Goal: Transaction & Acquisition: Purchase product/service

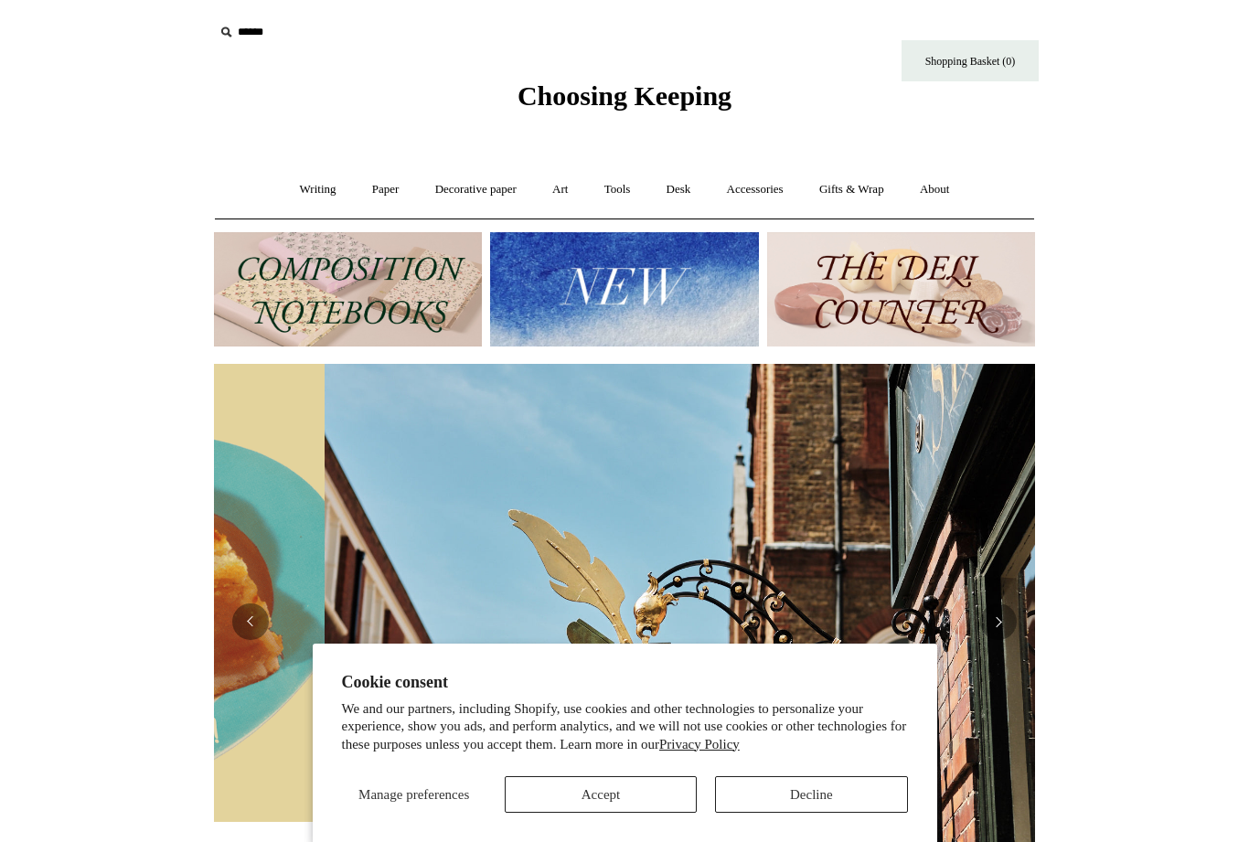
scroll to position [0, 821]
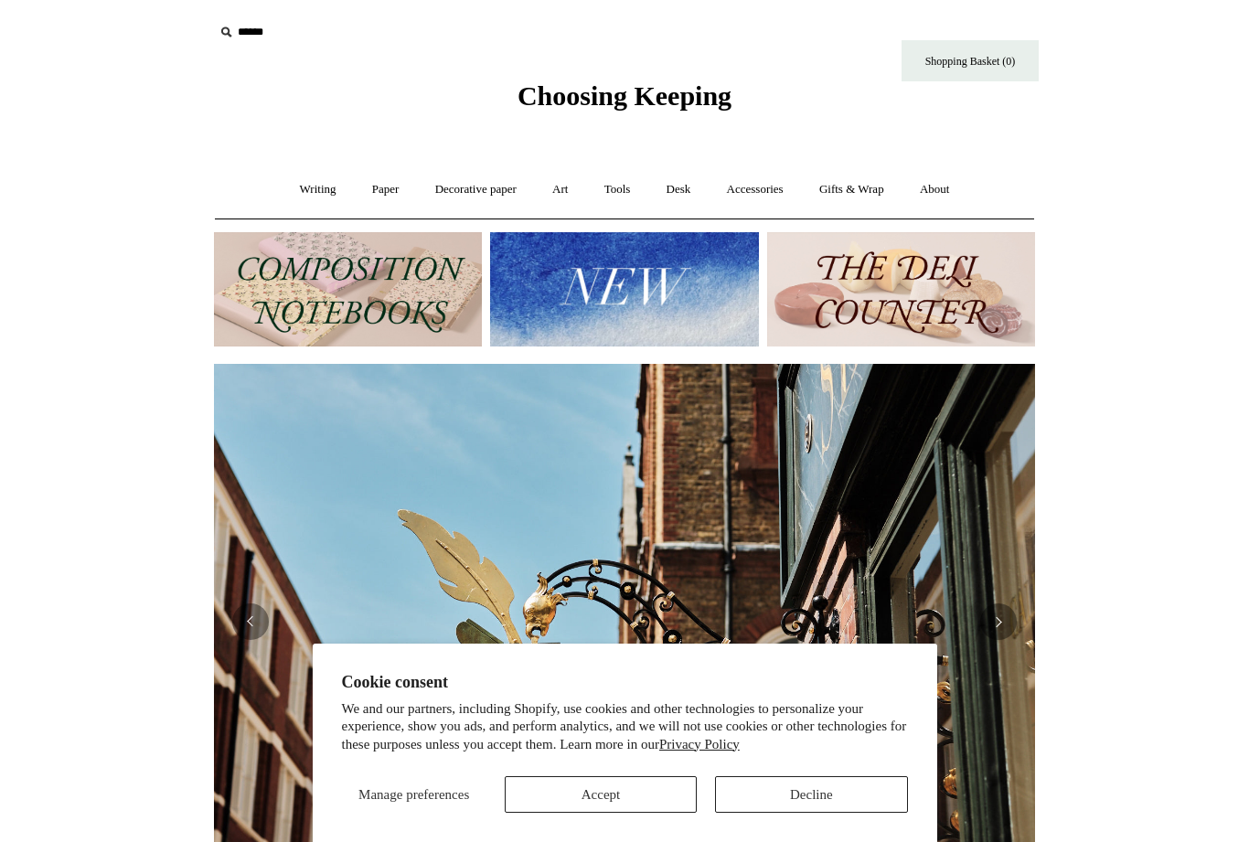
click at [830, 799] on button "Decline" at bounding box center [811, 794] width 192 height 37
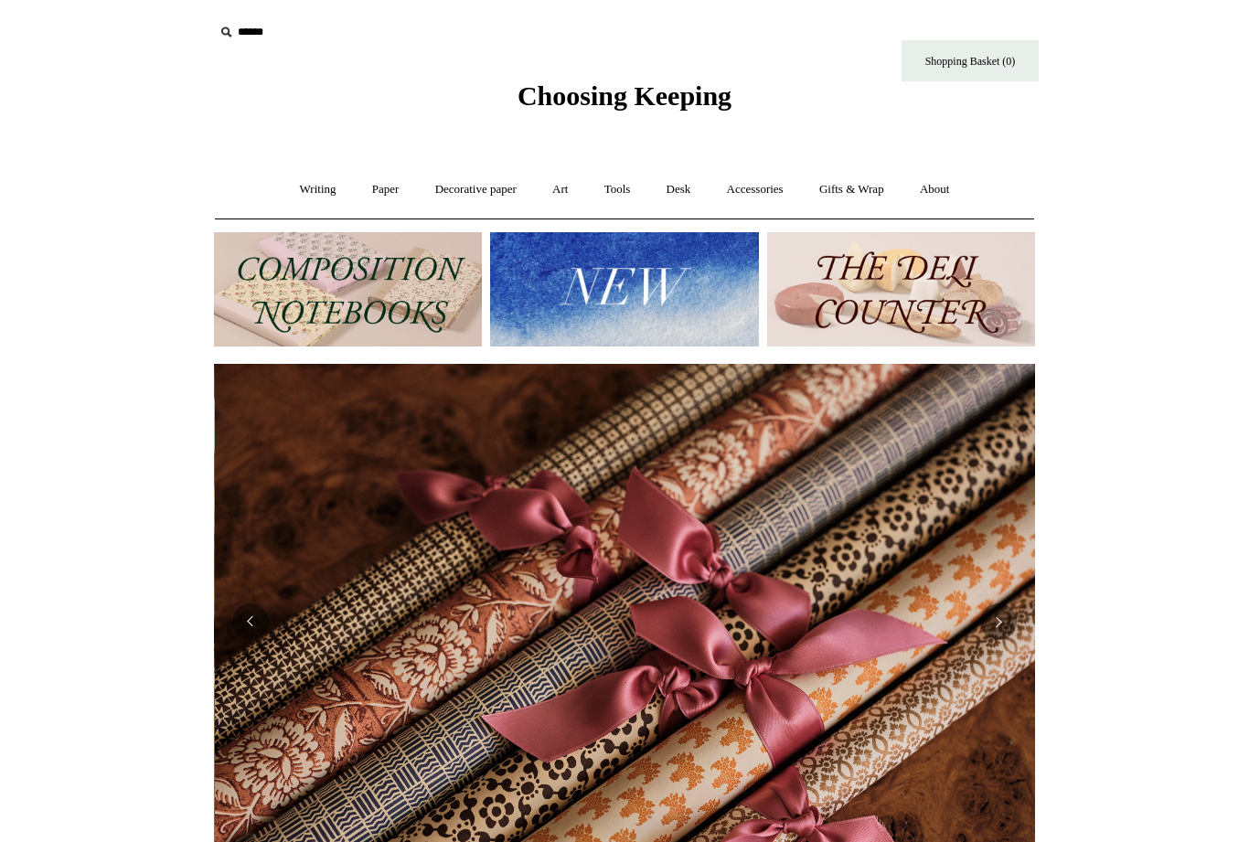
scroll to position [0, 1642]
click at [762, 198] on link "Accessories +" at bounding box center [756, 190] width 90 height 48
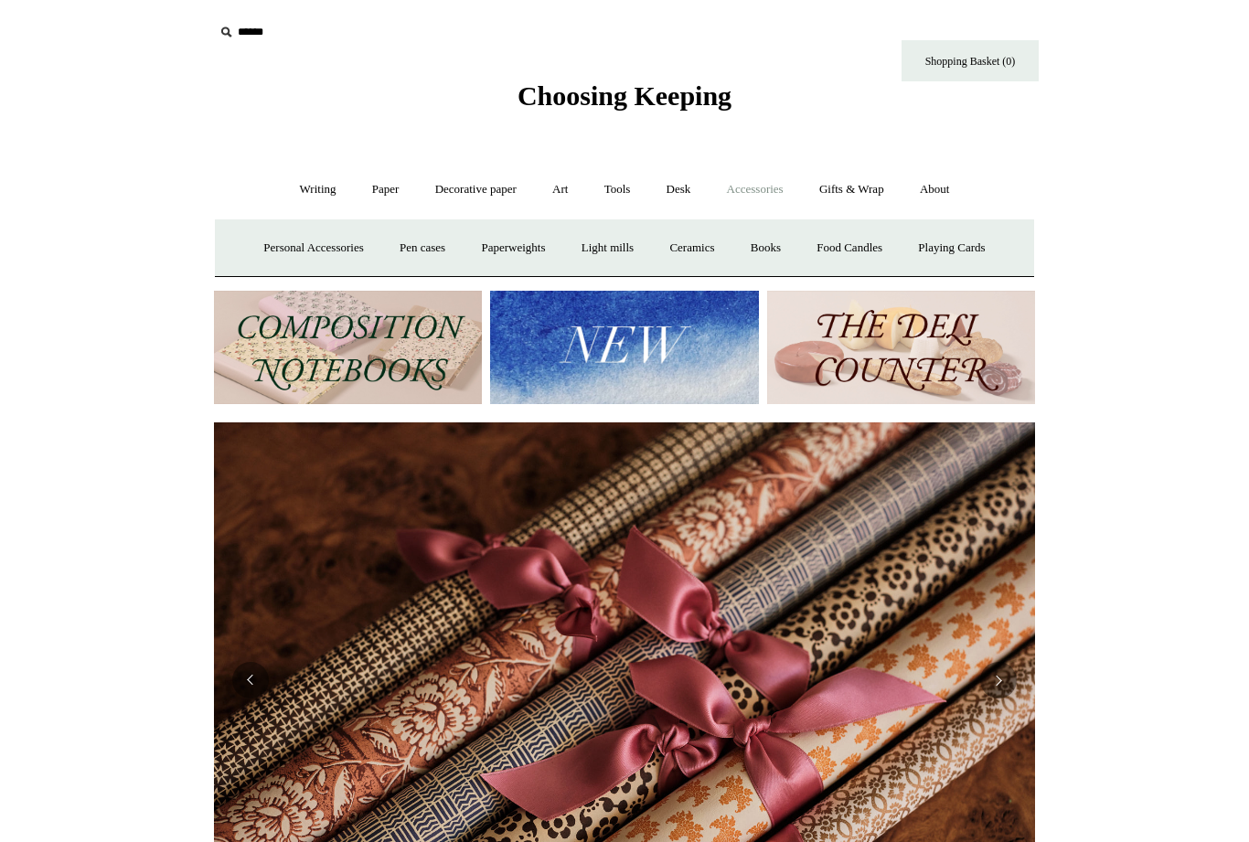
click at [762, 193] on link "Accessories -" at bounding box center [756, 190] width 90 height 48
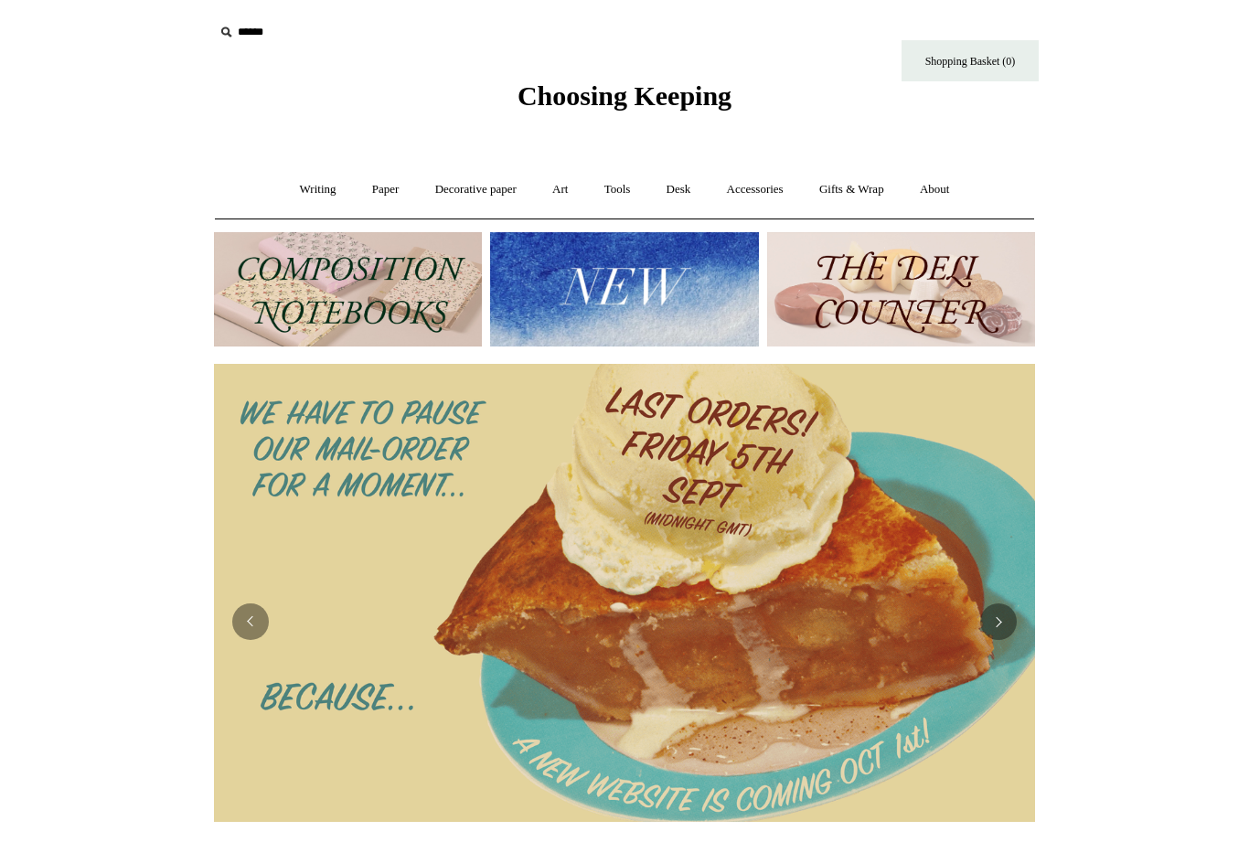
scroll to position [0, 0]
click at [999, 619] on button "Next" at bounding box center [998, 622] width 37 height 37
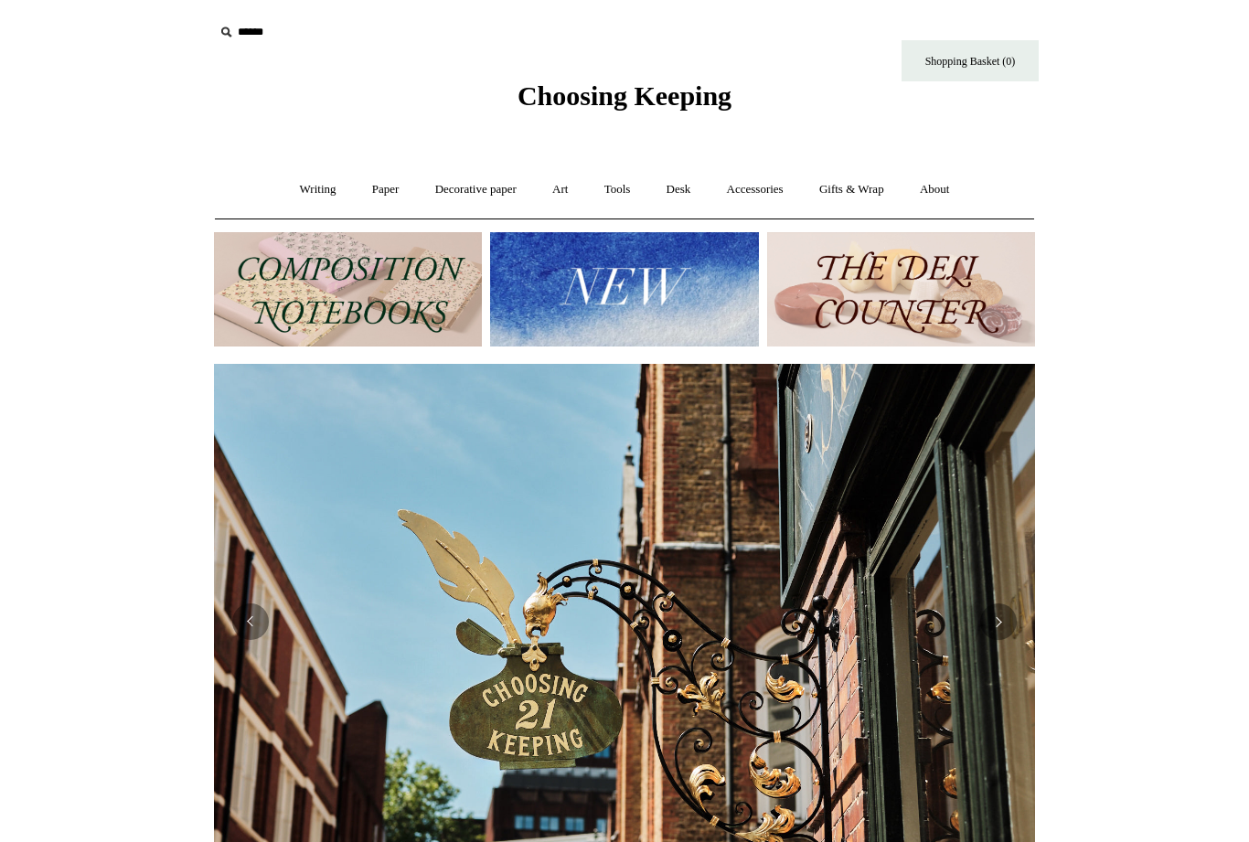
click at [995, 612] on button "Next" at bounding box center [998, 622] width 37 height 37
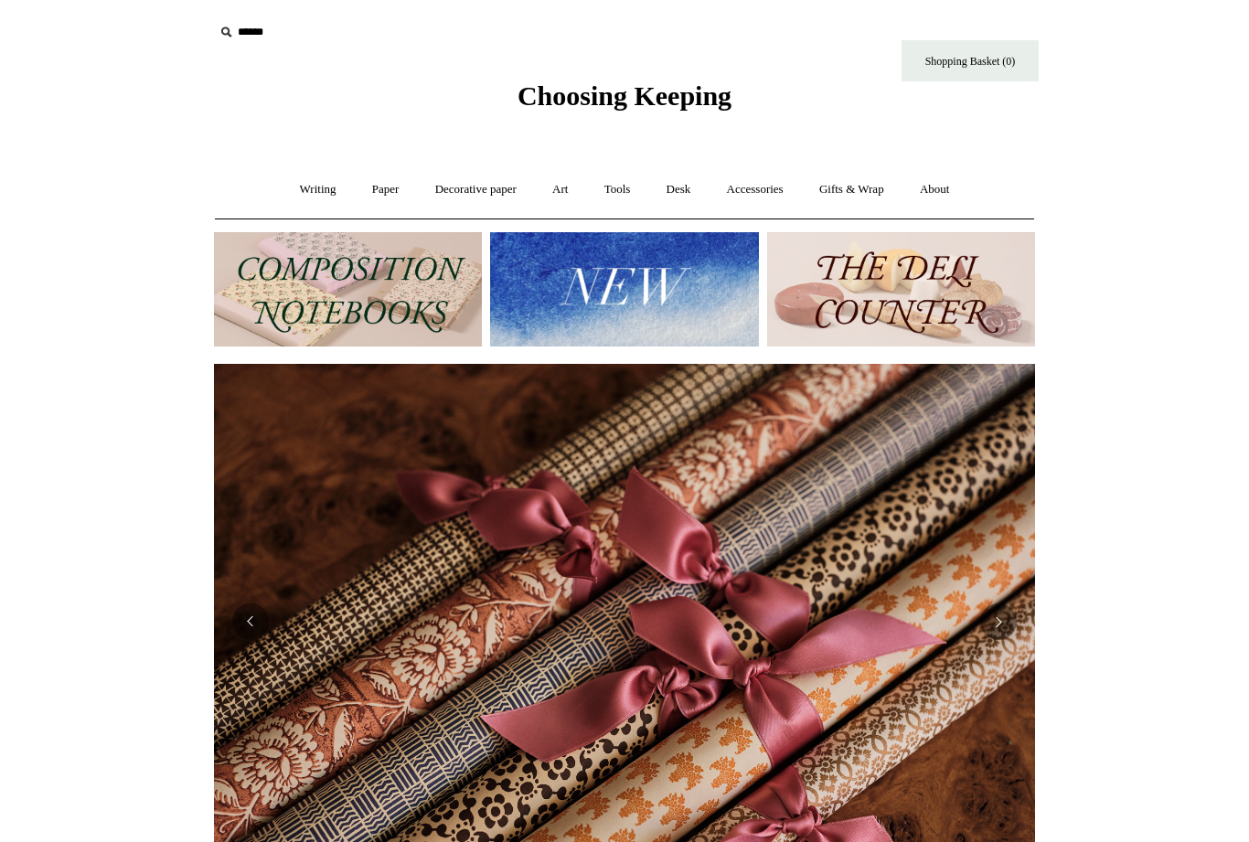
click at [1000, 625] on button "Next" at bounding box center [998, 622] width 37 height 37
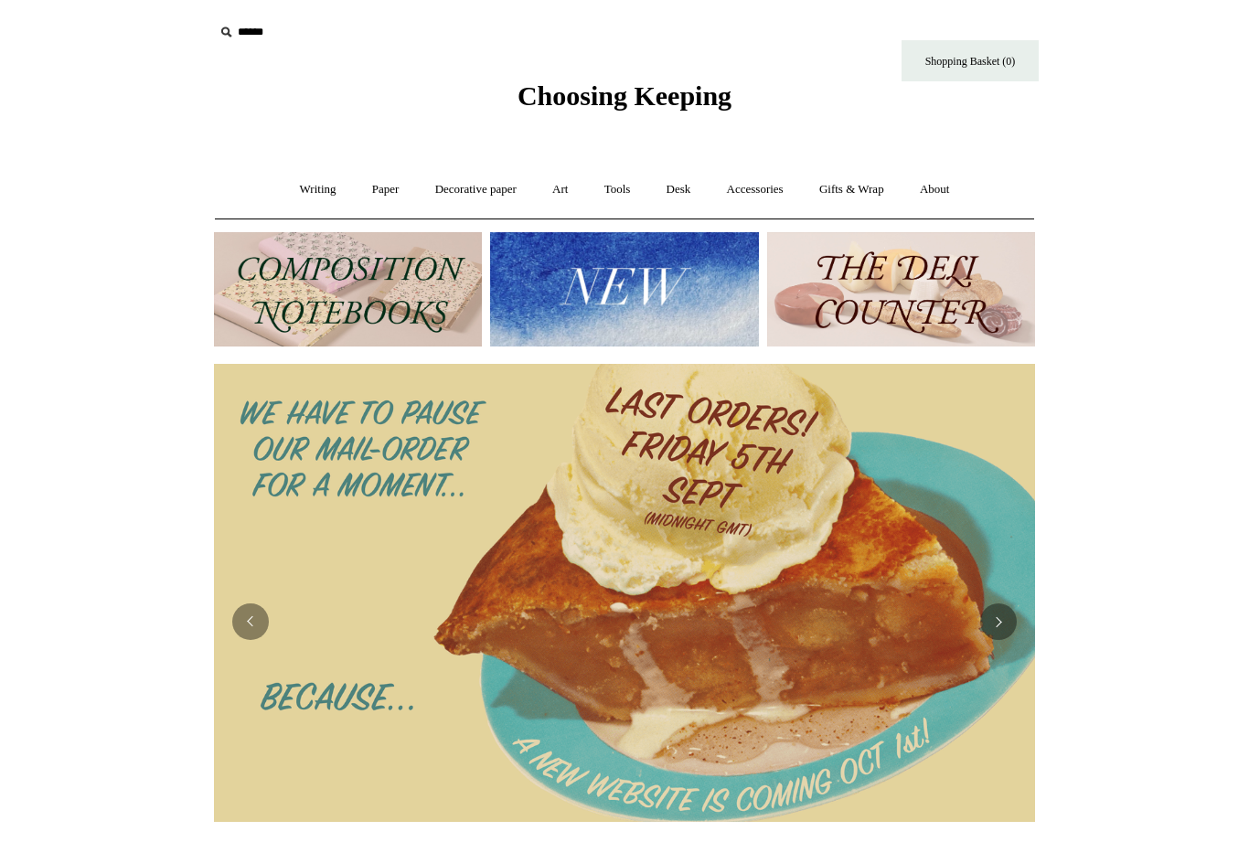
click at [566, 196] on link "Art +" at bounding box center [560, 190] width 48 height 48
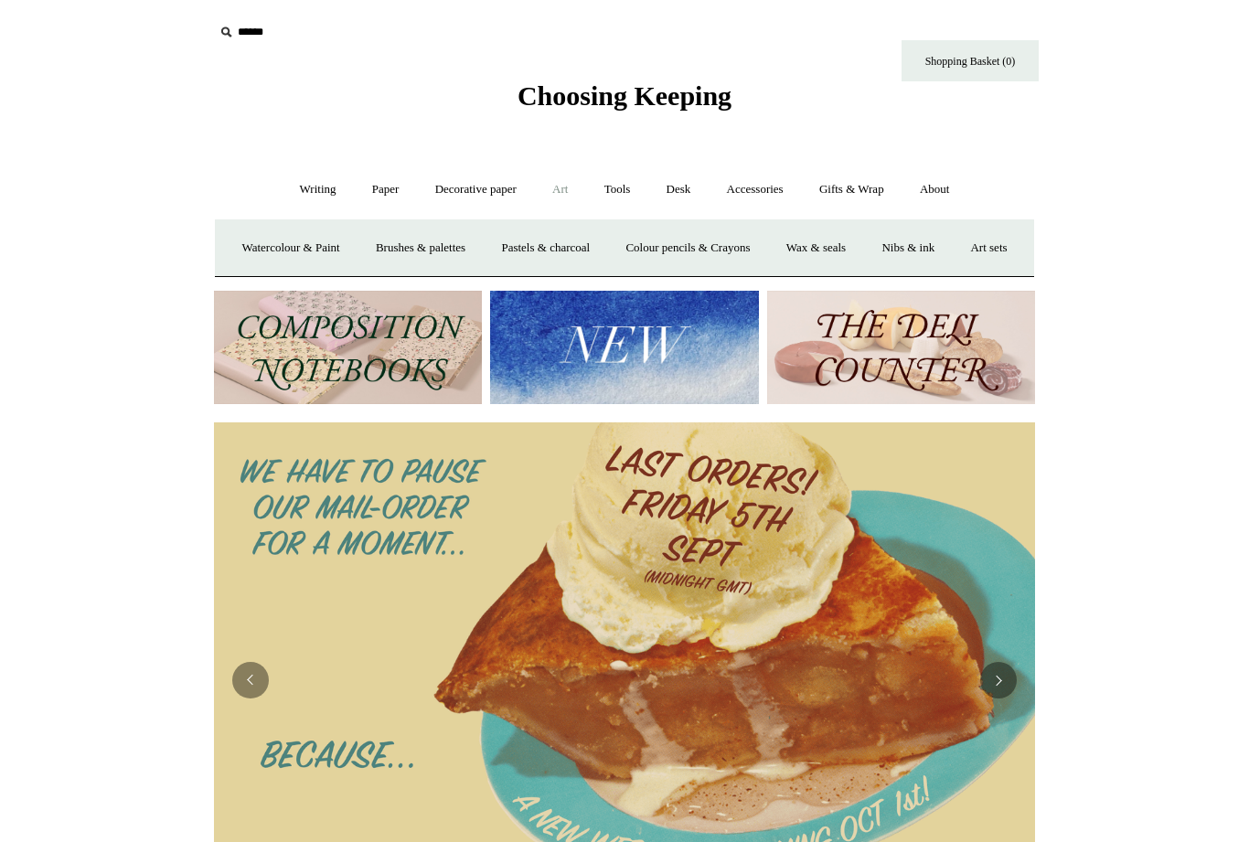
click at [771, 187] on link "Accessories +" at bounding box center [756, 190] width 90 height 48
click at [521, 251] on link "Paperweights +" at bounding box center [513, 248] width 97 height 48
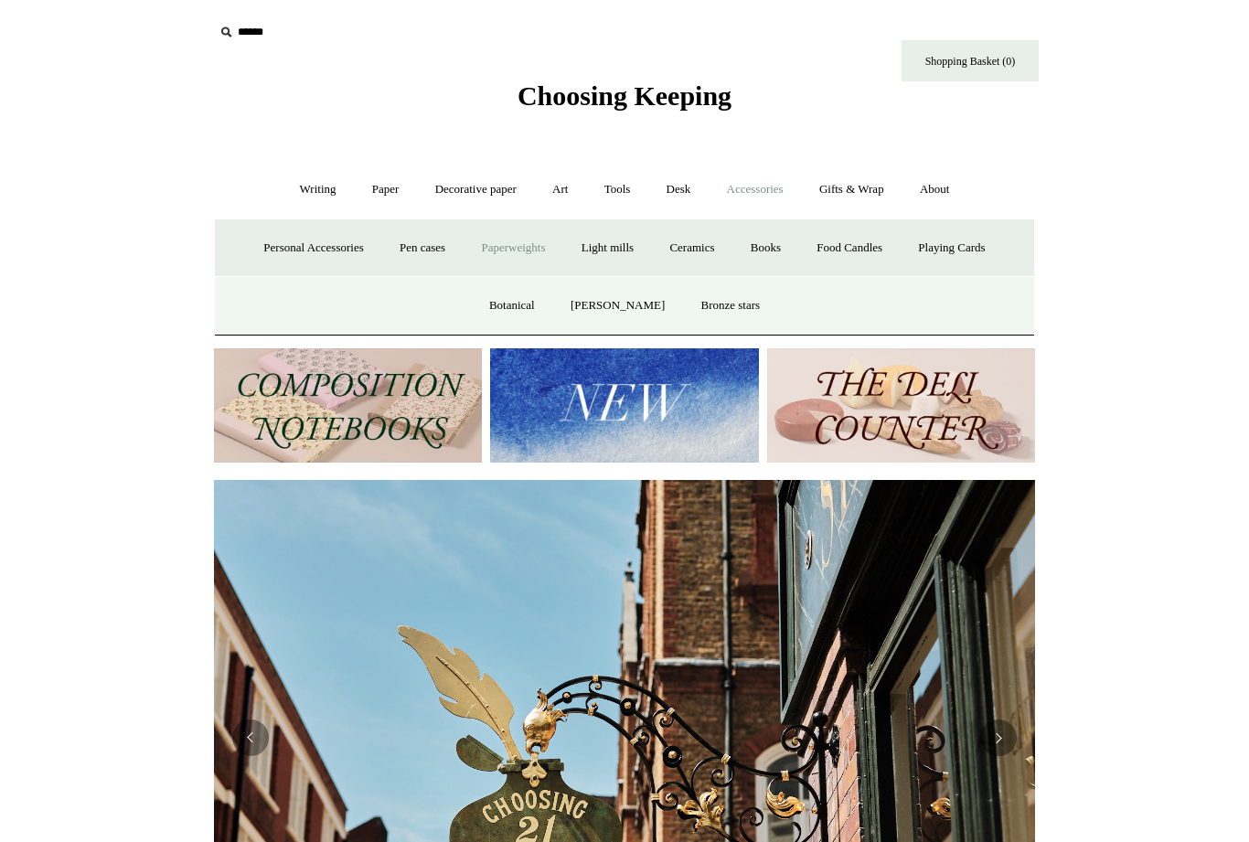
scroll to position [0, 1079]
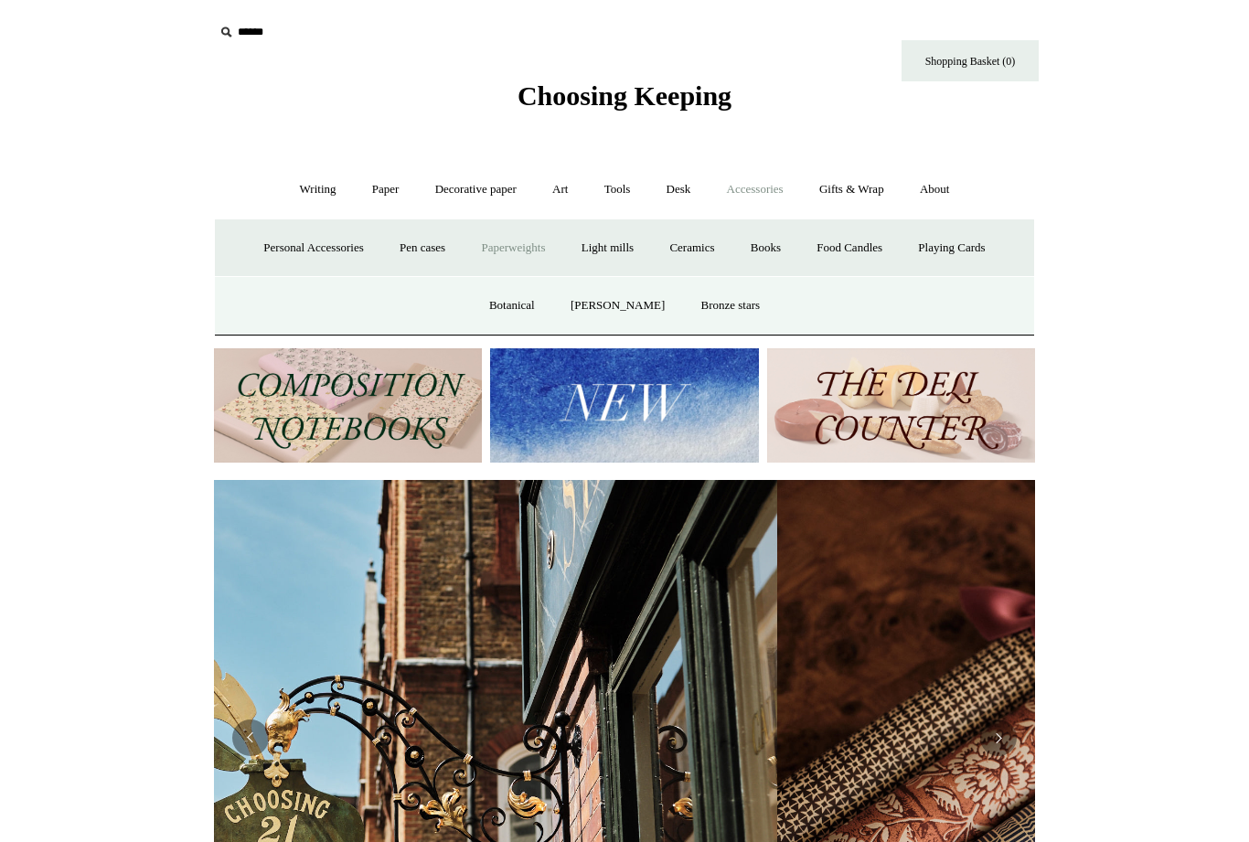
click at [513, 313] on link "Botanical" at bounding box center [512, 306] width 79 height 48
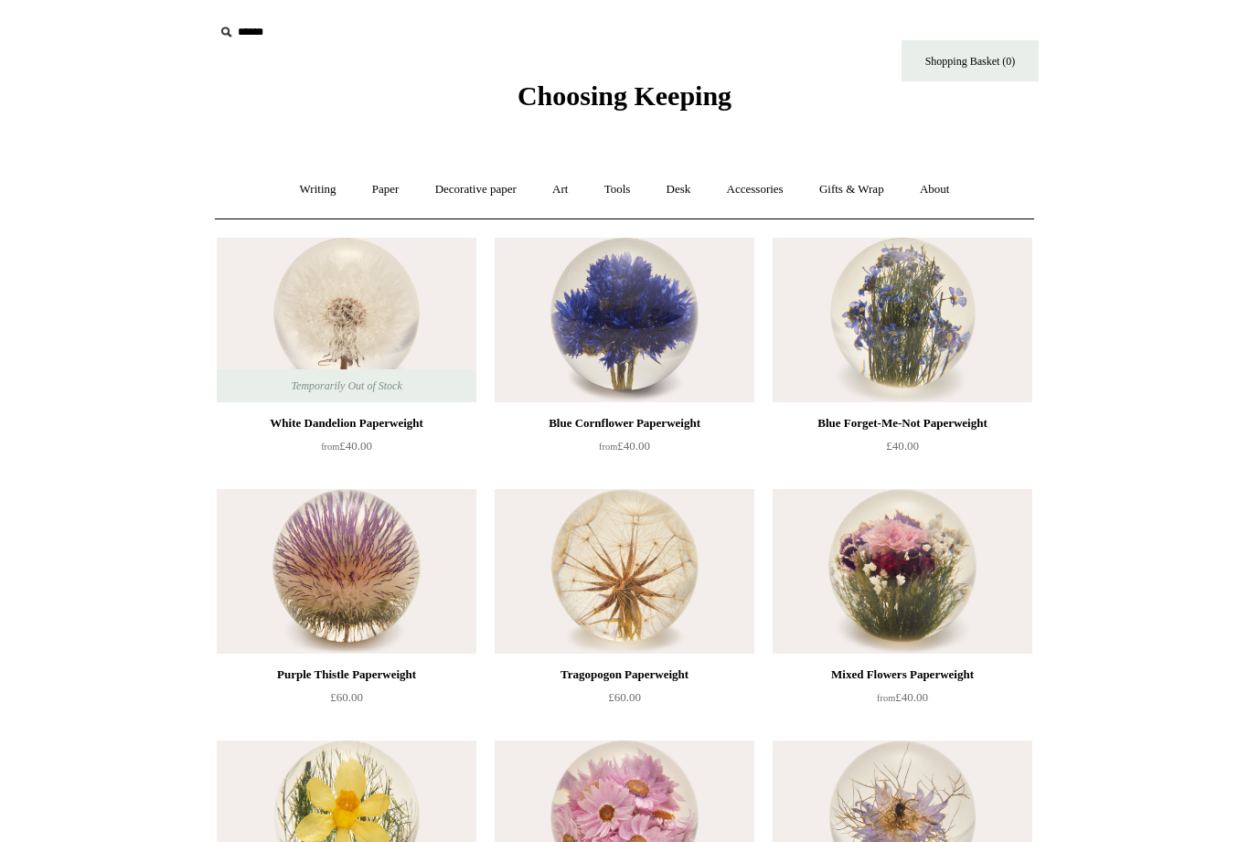
click at [764, 192] on link "Accessories +" at bounding box center [756, 190] width 90 height 48
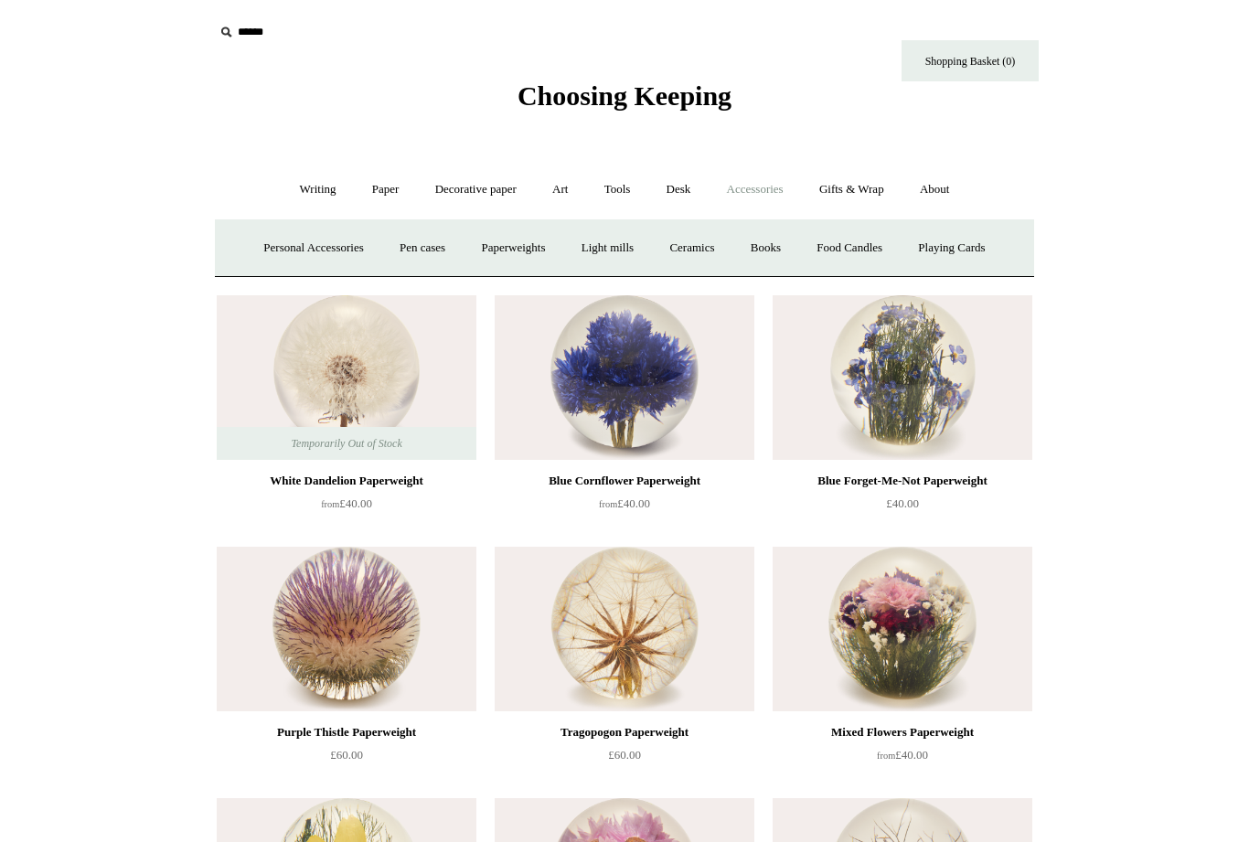
click at [506, 250] on link "Paperweights +" at bounding box center [513, 248] width 97 height 48
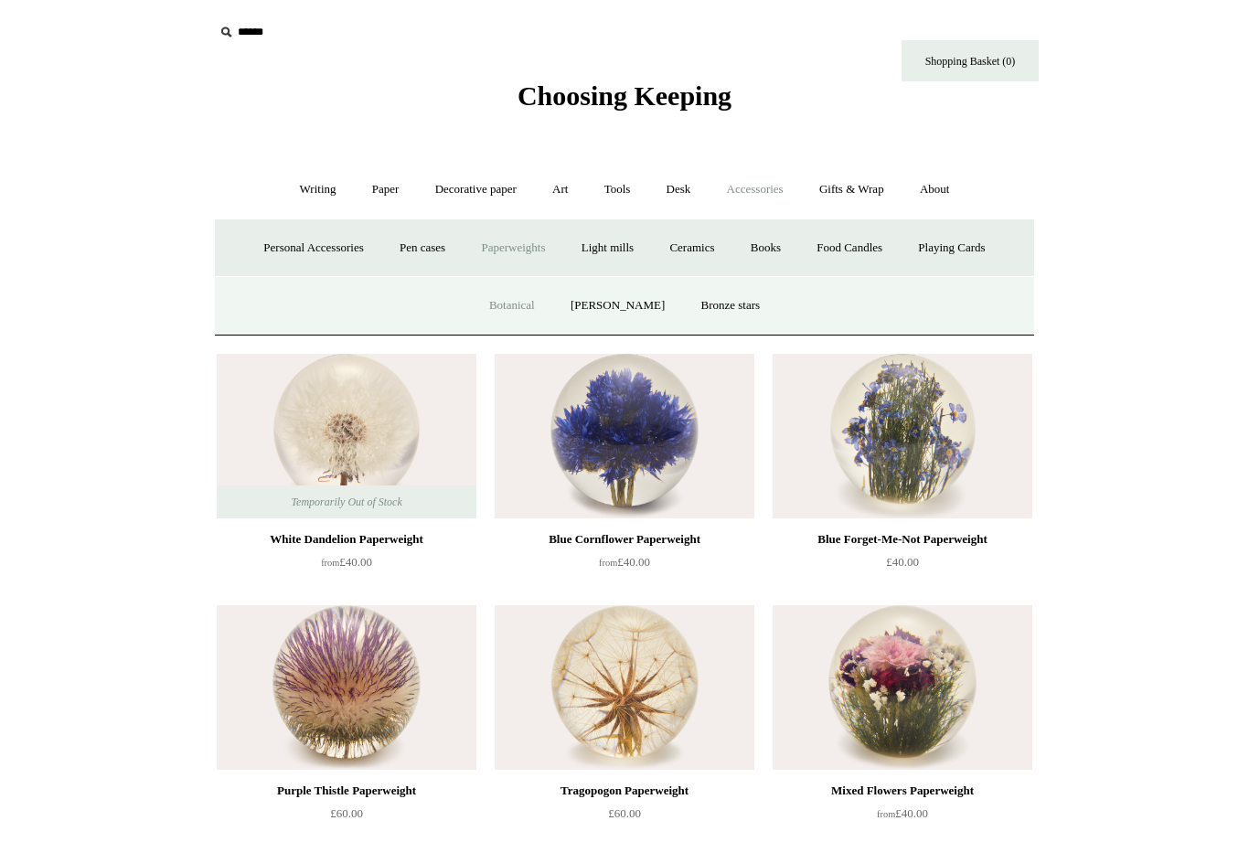
click at [619, 310] on link "[PERSON_NAME]" at bounding box center [617, 306] width 127 height 48
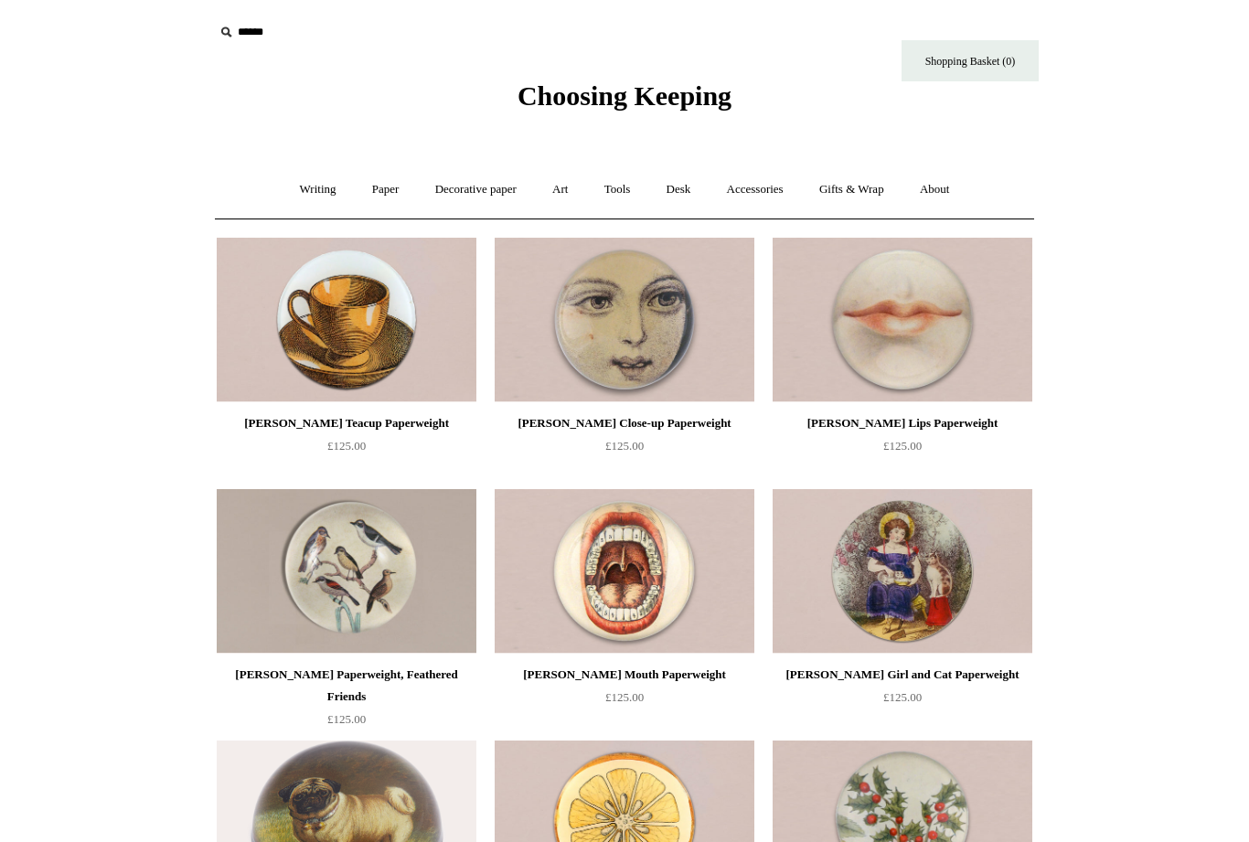
click at [764, 200] on link "Accessories +" at bounding box center [756, 190] width 90 height 48
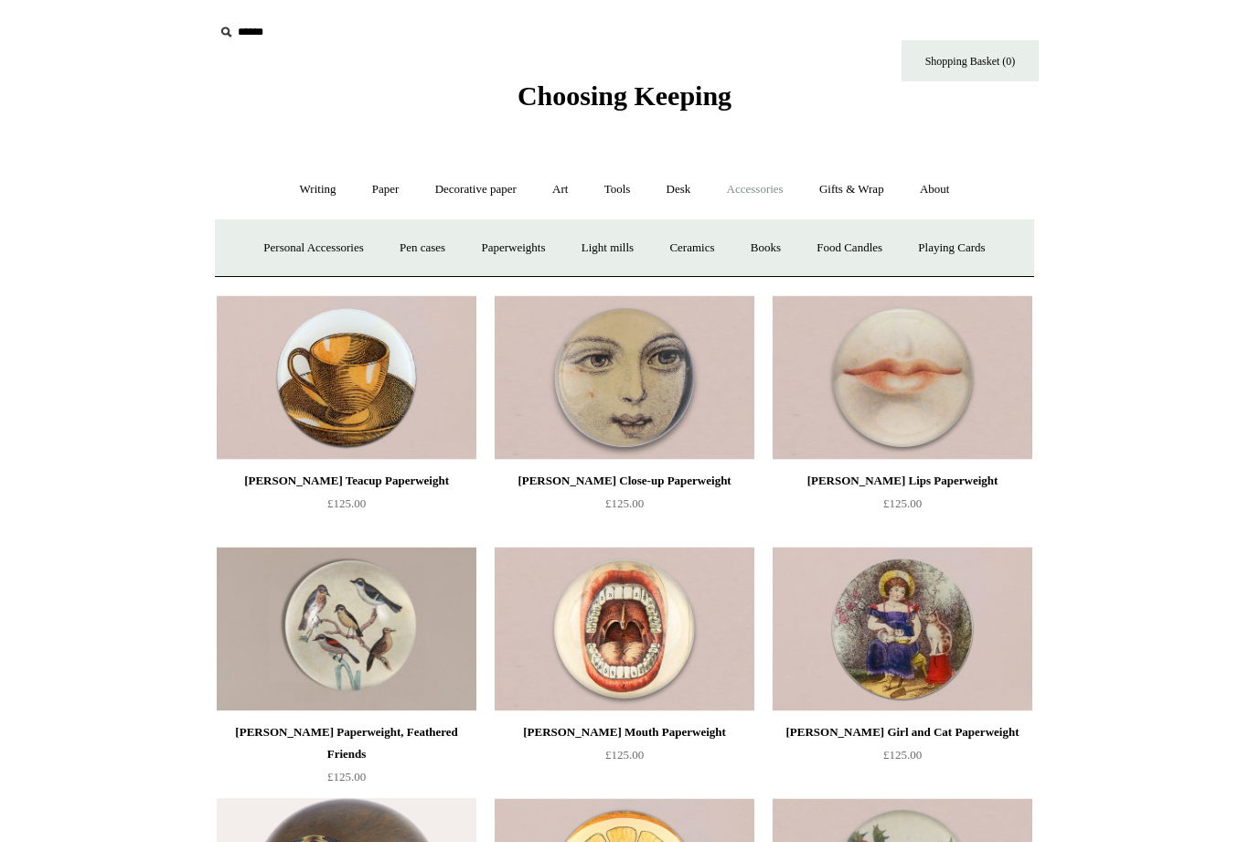
click at [706, 252] on link "Ceramics +" at bounding box center [692, 248] width 78 height 48
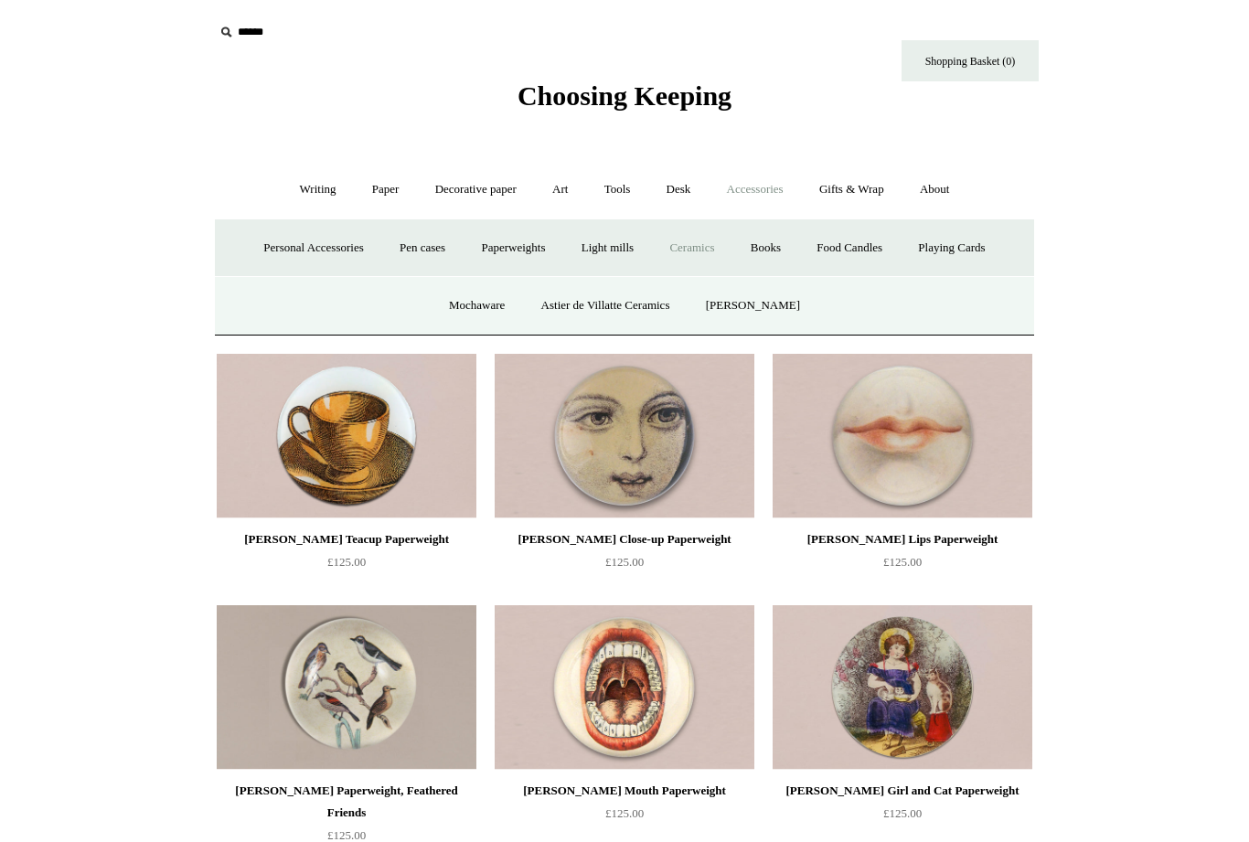
click at [657, 312] on link "Astier de Villatte Ceramics" at bounding box center [606, 306] width 162 height 48
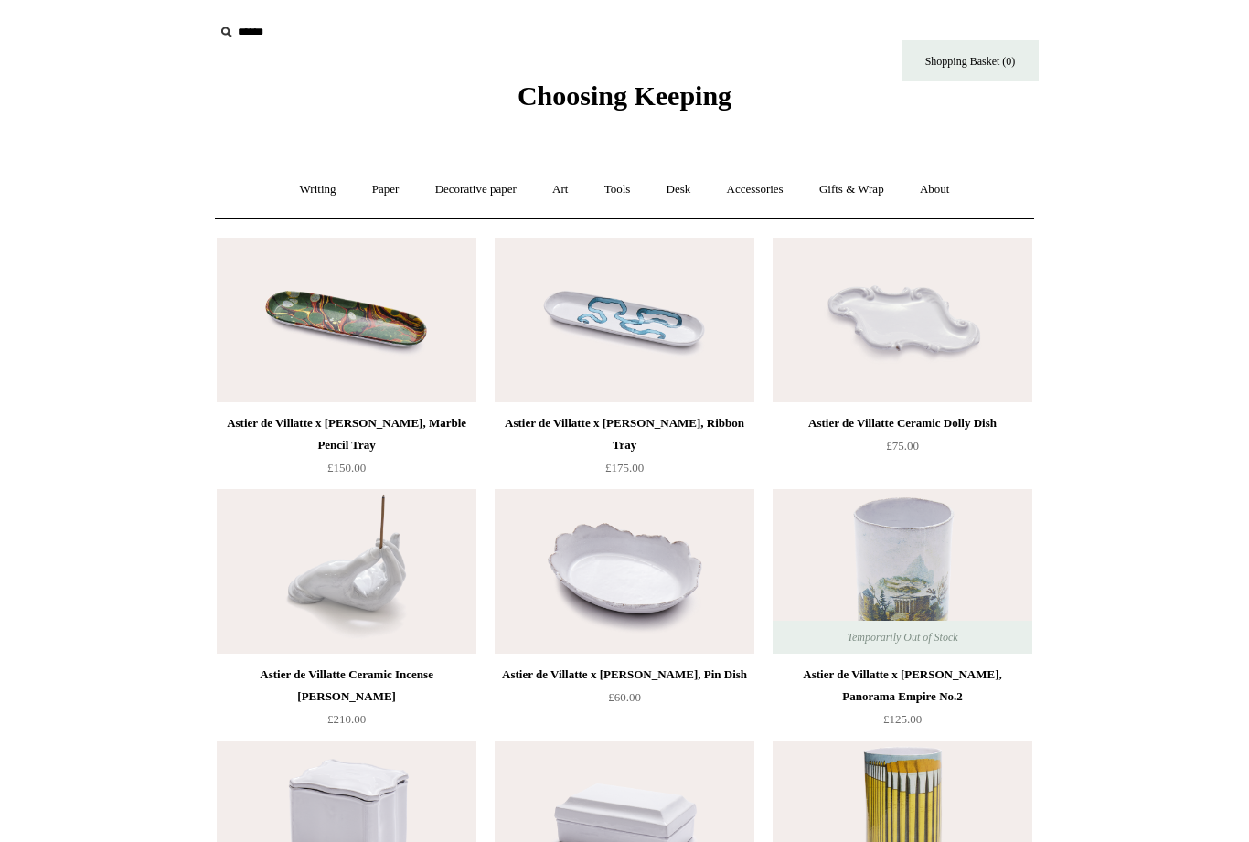
click at [687, 198] on link "Desk +" at bounding box center [679, 190] width 58 height 48
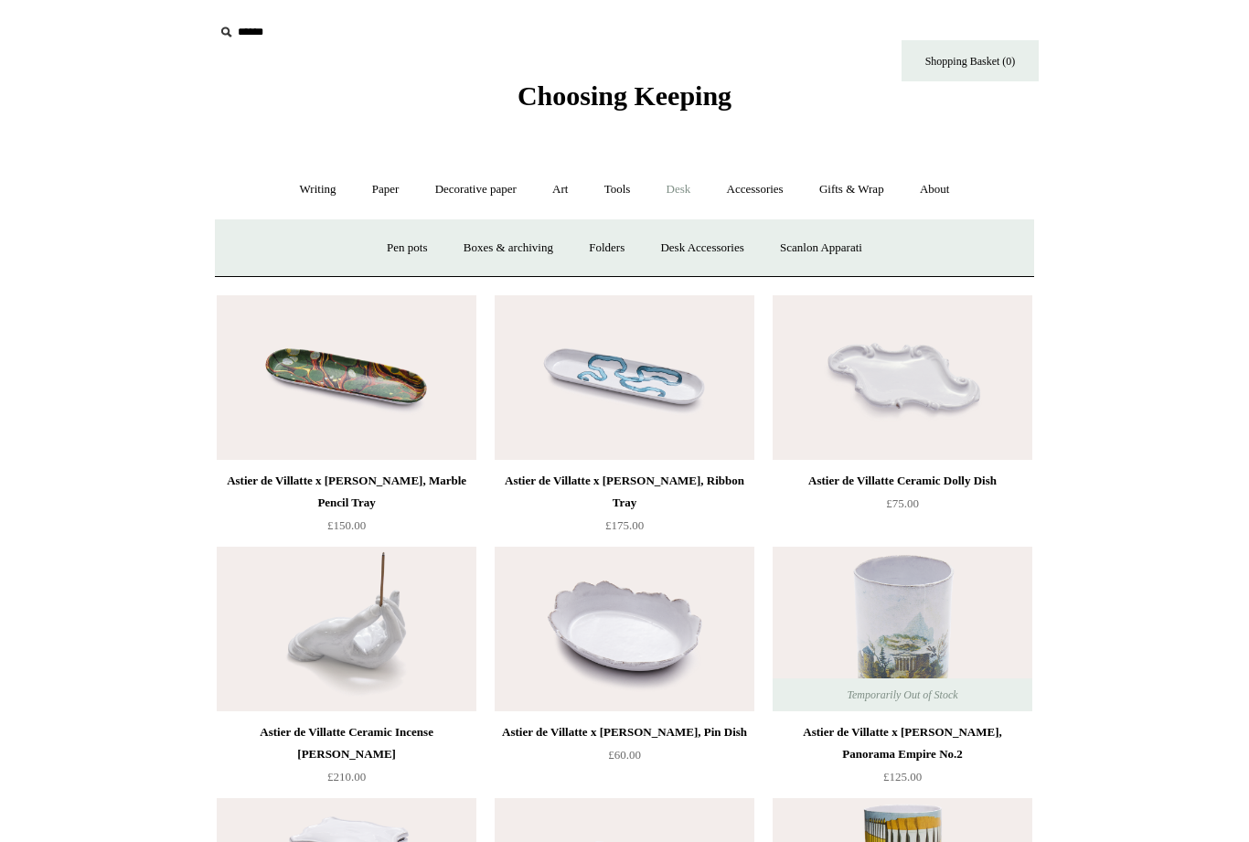
click at [717, 248] on link "Desk Accessories" at bounding box center [702, 248] width 116 height 48
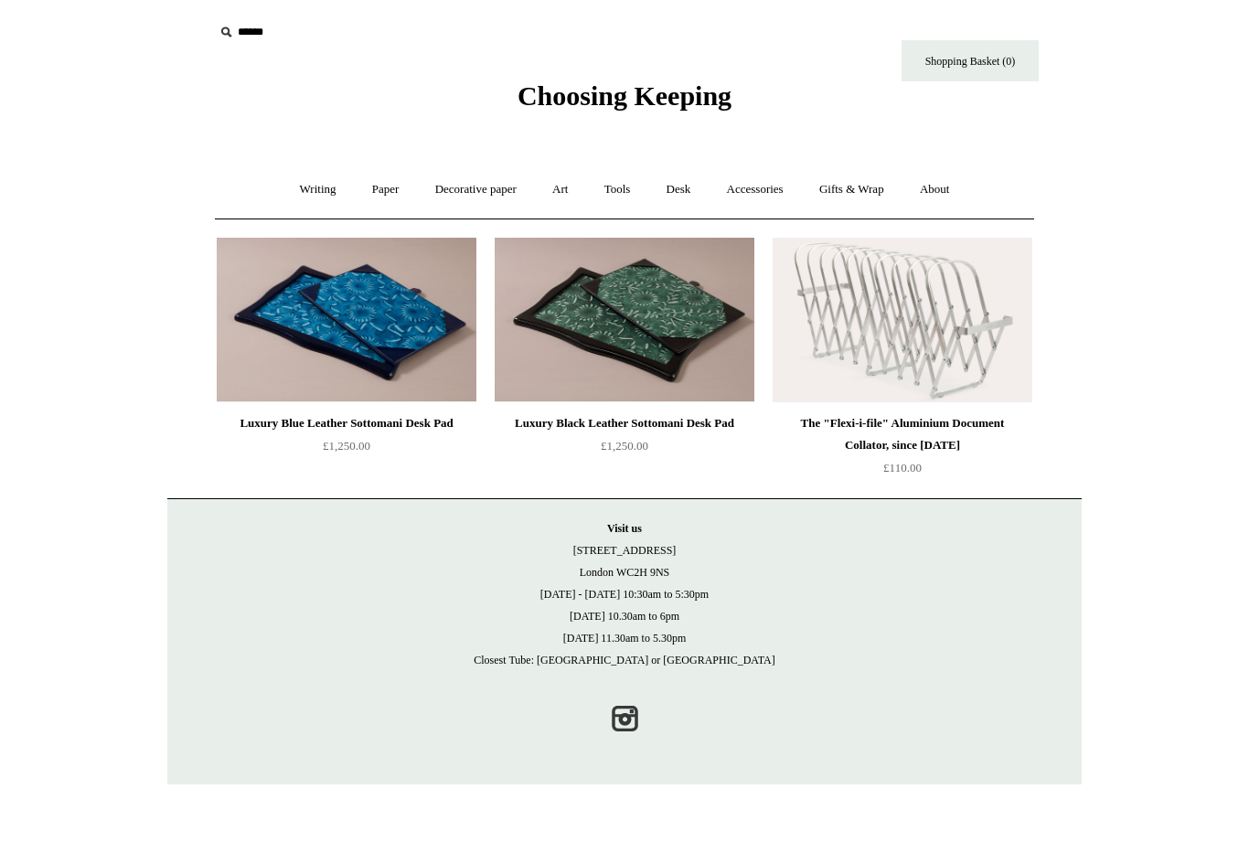
click at [688, 193] on link "Desk +" at bounding box center [679, 190] width 58 height 48
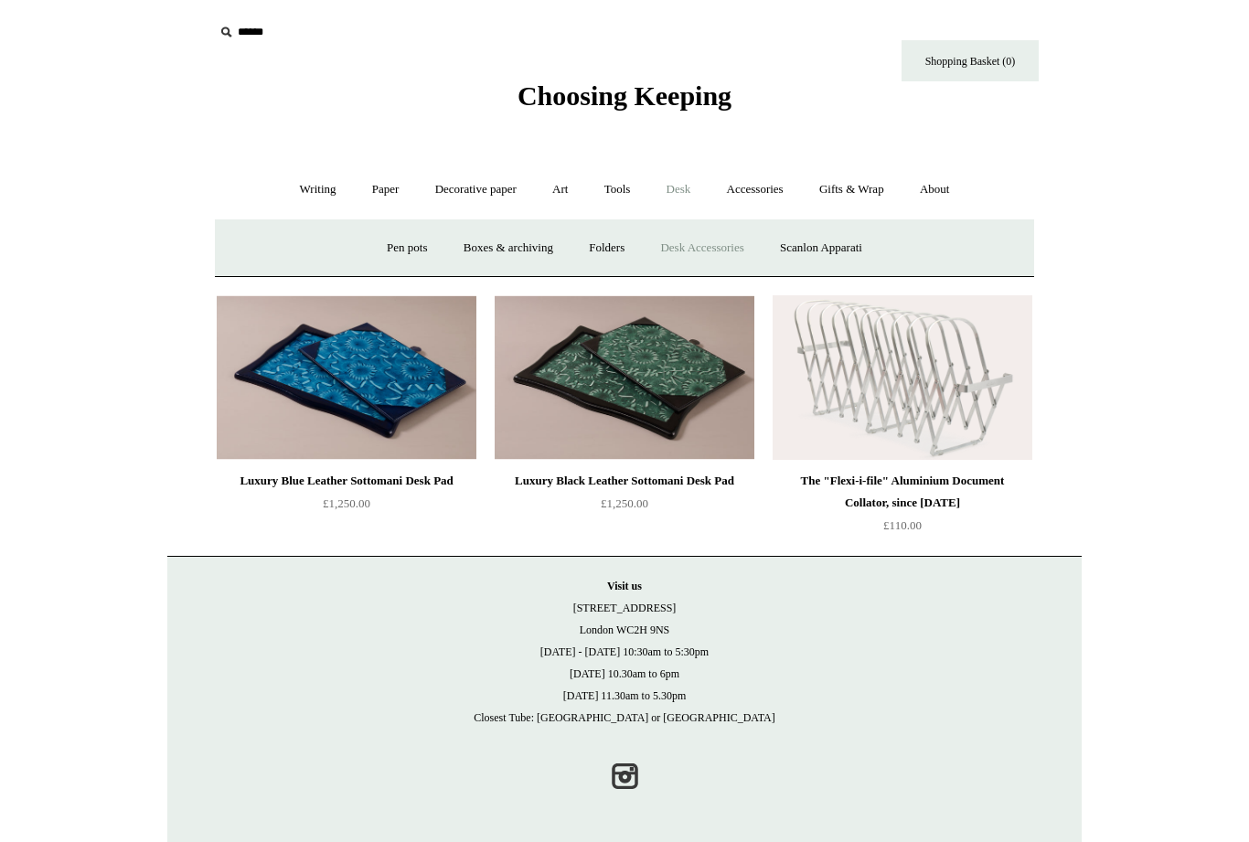
click at [841, 251] on link "Scanlon Apparati" at bounding box center [821, 248] width 115 height 48
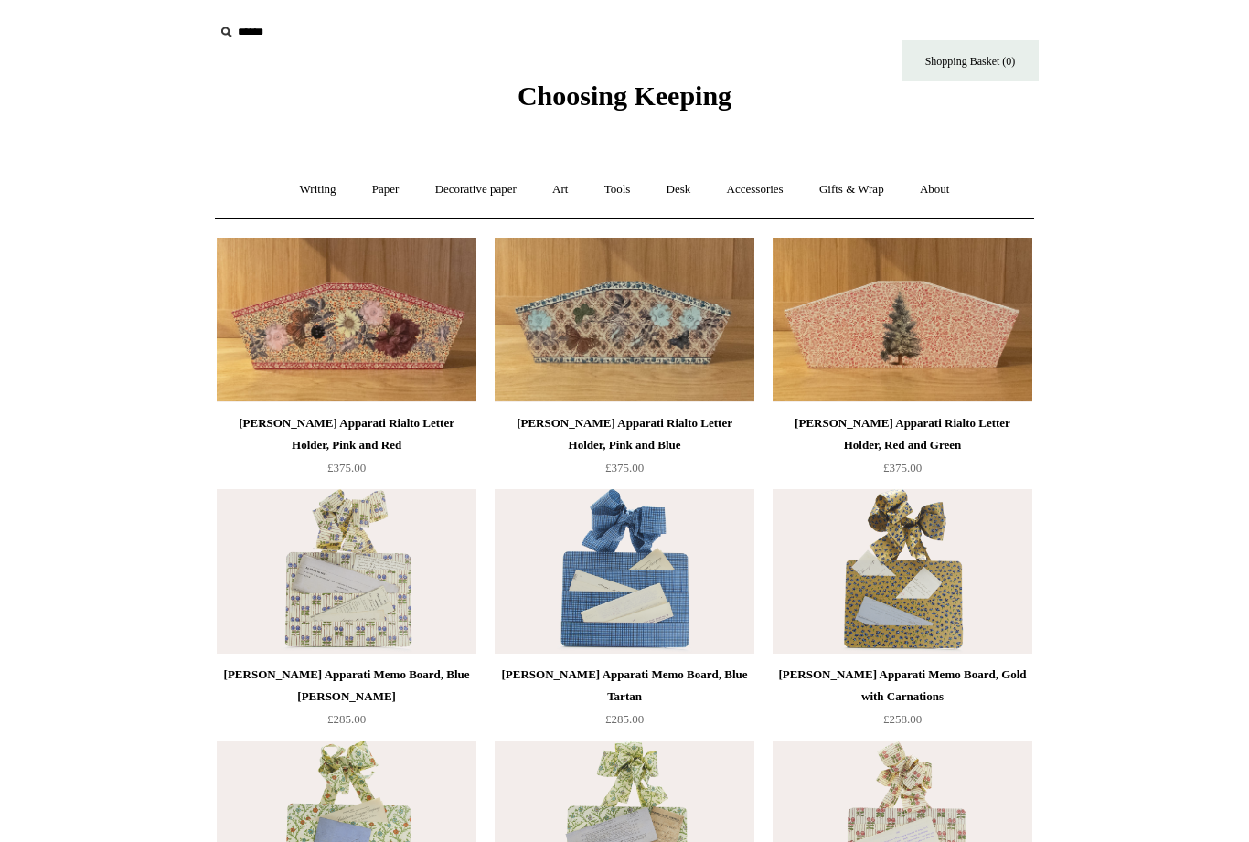
click at [684, 194] on link "Desk +" at bounding box center [679, 190] width 58 height 48
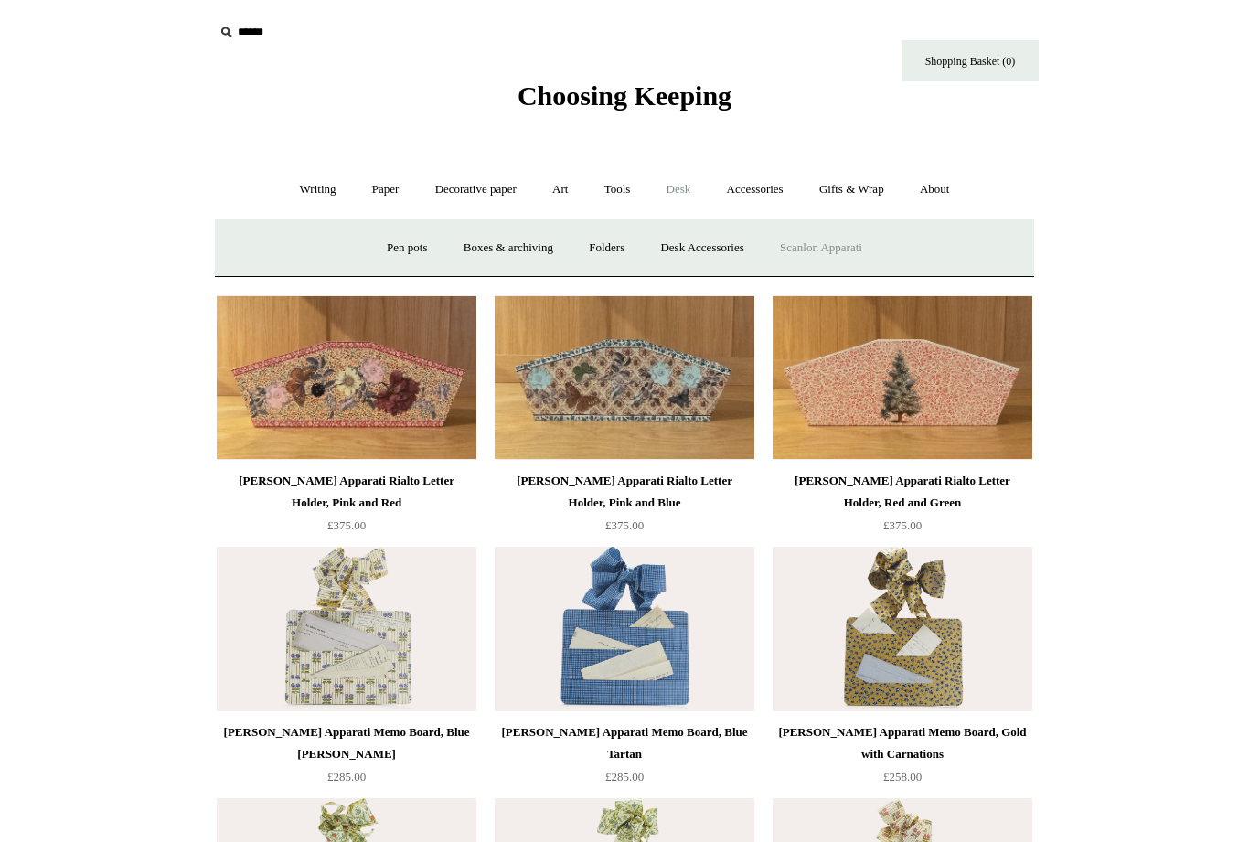
click at [619, 195] on link "Tools +" at bounding box center [617, 190] width 59 height 48
click at [572, 186] on link "Art +" at bounding box center [560, 190] width 48 height 48
click at [763, 194] on link "Accessories +" at bounding box center [756, 190] width 90 height 48
click at [299, 248] on link "Personal Accessories +" at bounding box center [313, 248] width 133 height 48
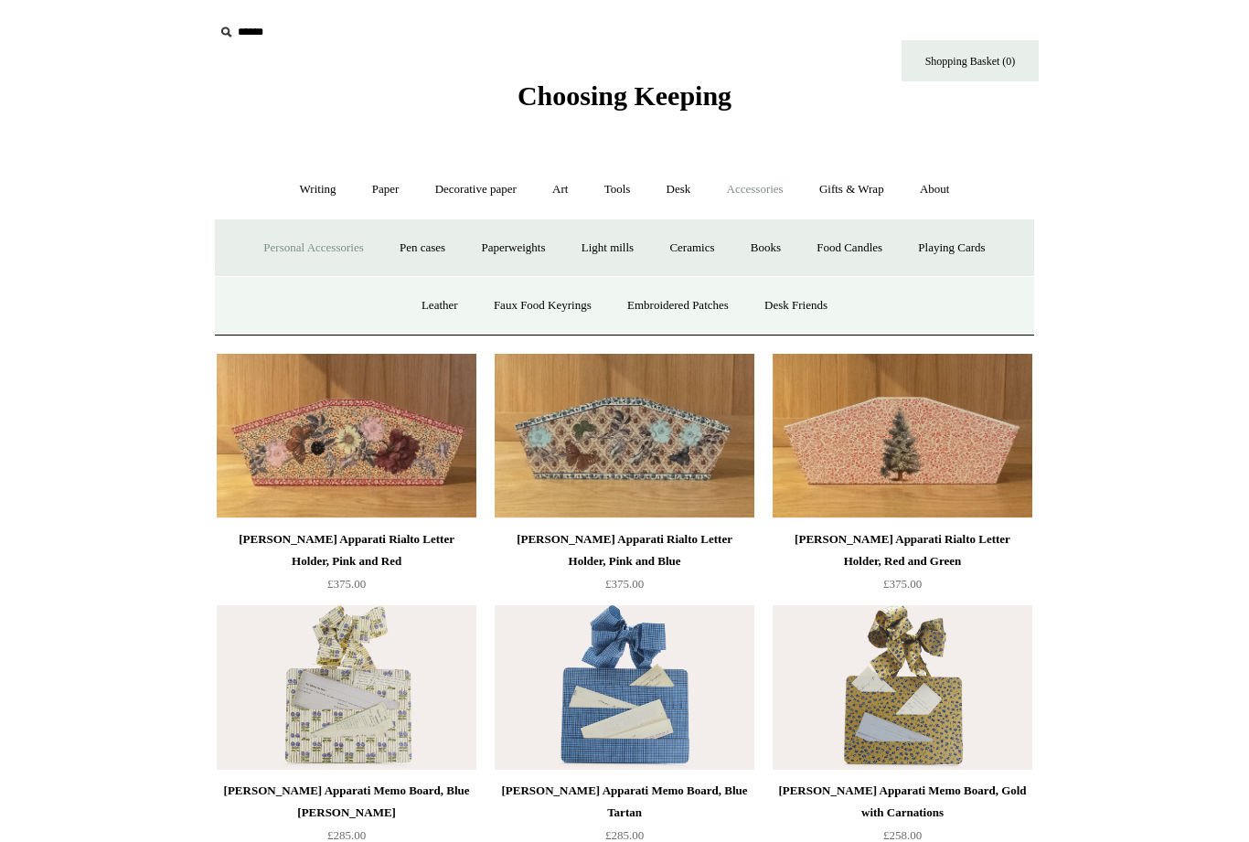
click at [604, 251] on link "Light mills" at bounding box center [607, 248] width 85 height 48
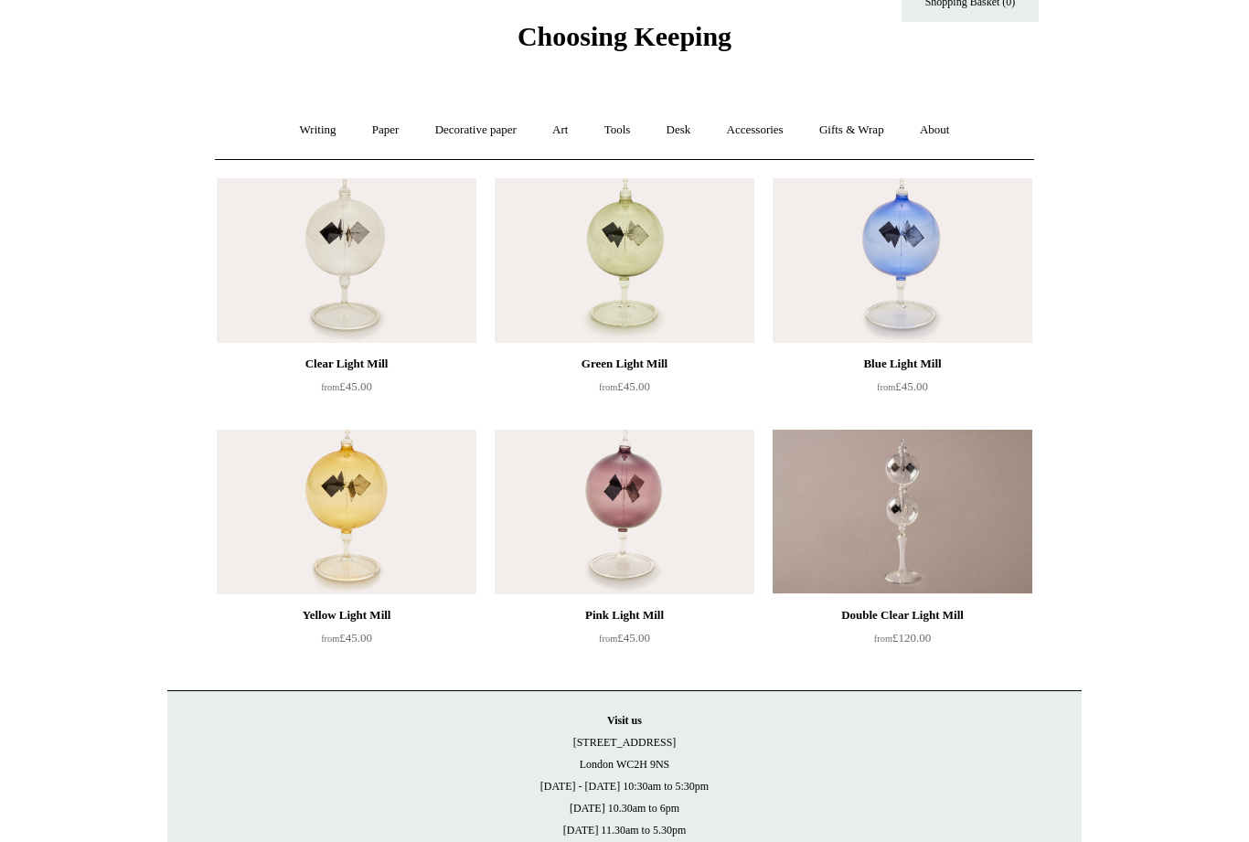
scroll to position [65, 0]
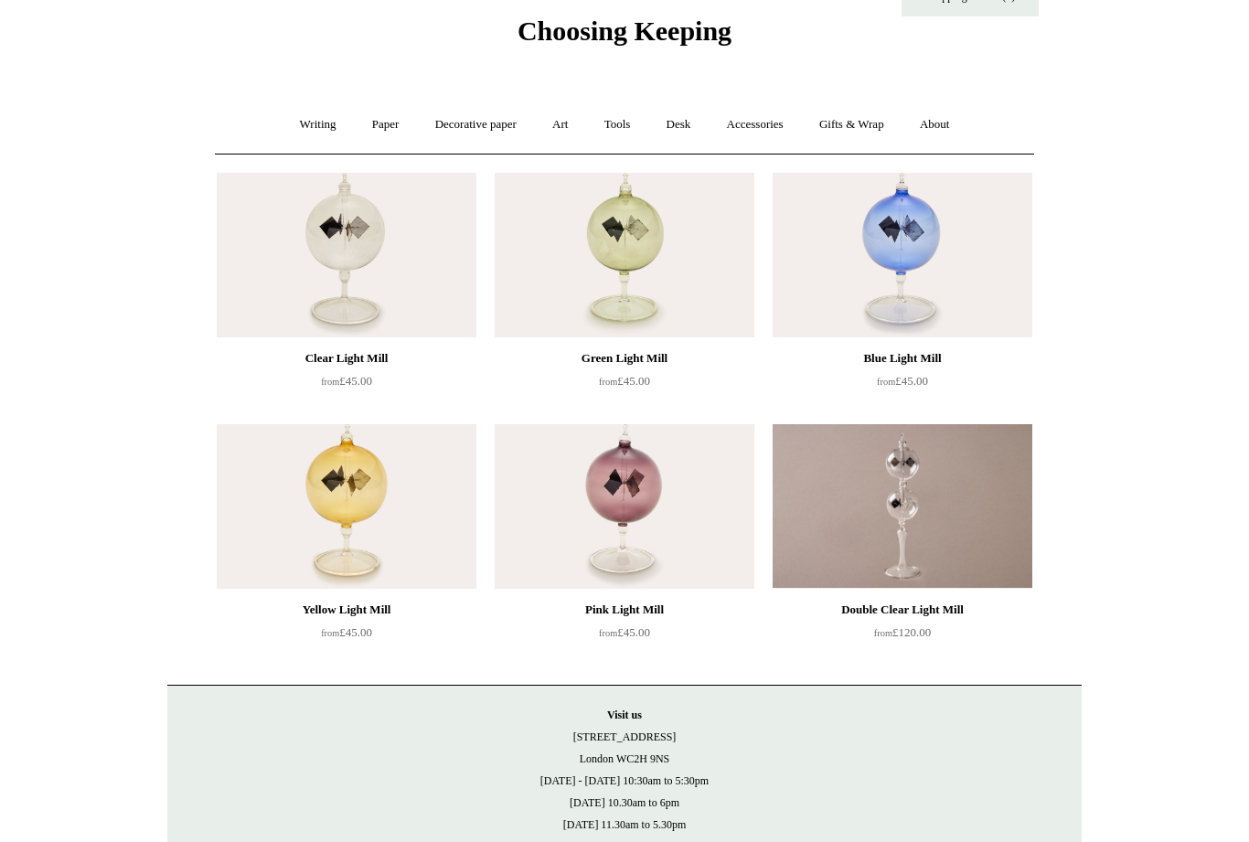
click at [375, 231] on img at bounding box center [347, 255] width 260 height 165
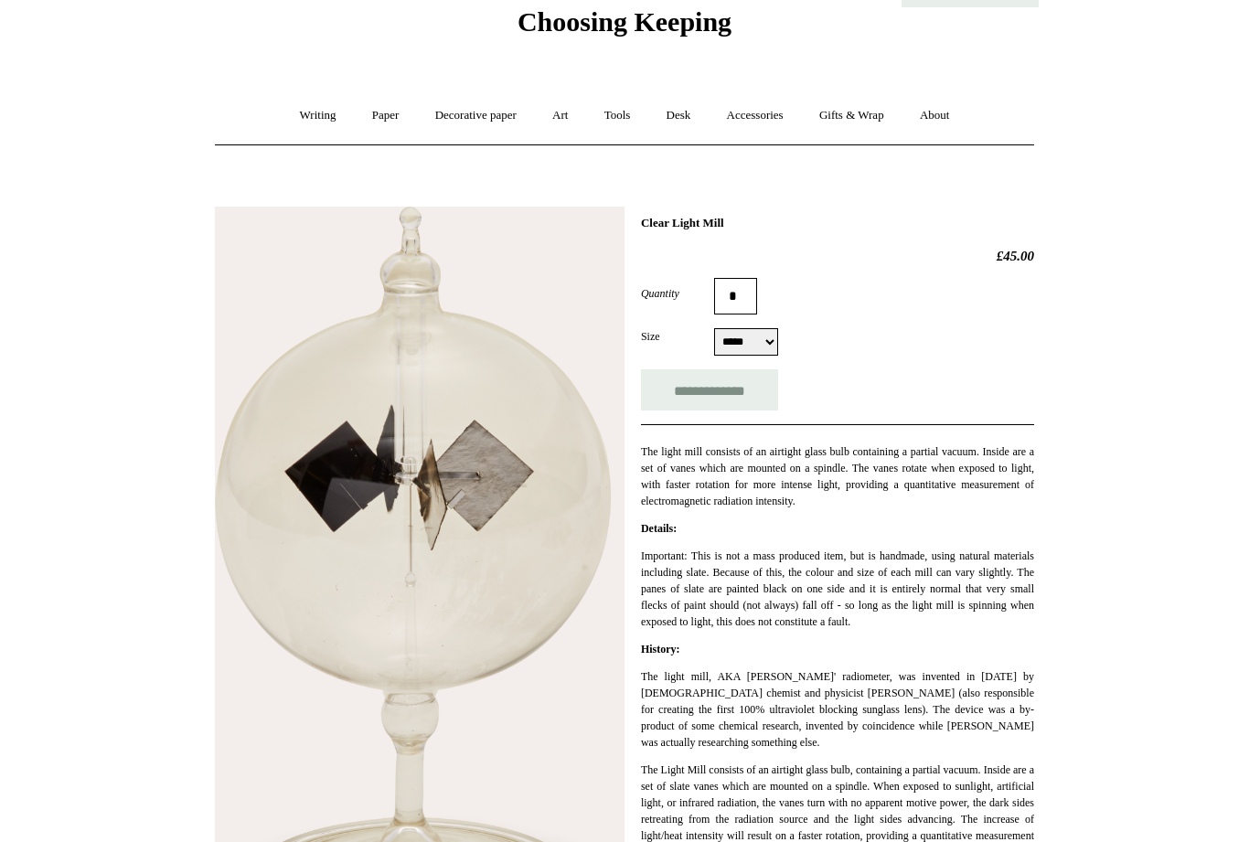
click at [768, 347] on select "***** *****" at bounding box center [746, 342] width 64 height 27
select select "*****"
